Goal: Find specific page/section: Find specific page/section

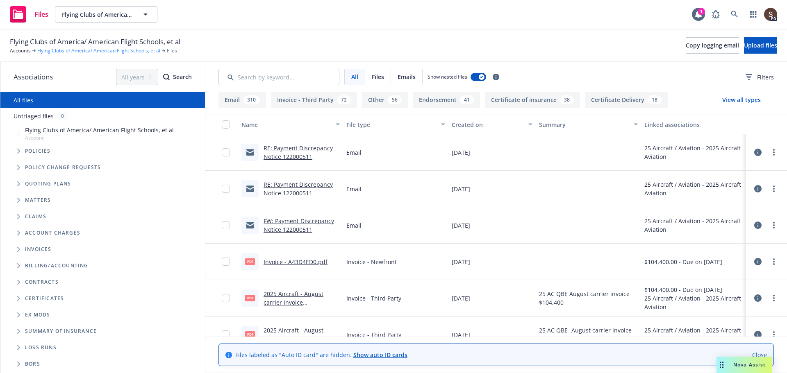
click at [99, 53] on link "Flying Clubs of America/ American Flight Schools, et al" at bounding box center [98, 50] width 123 height 7
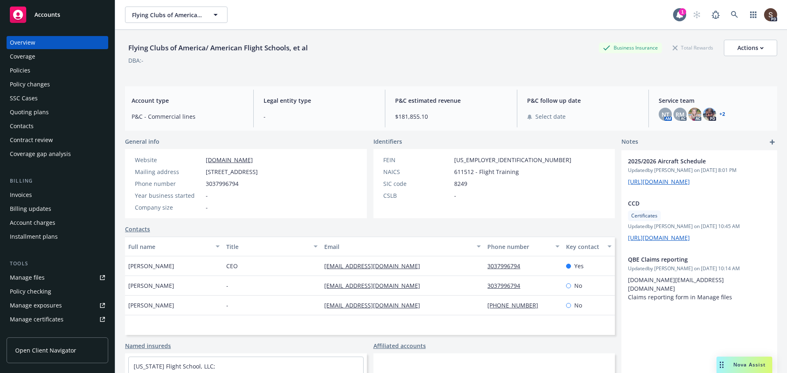
click at [14, 68] on div "Policies" at bounding box center [20, 70] width 20 height 13
